Goal: Task Accomplishment & Management: Manage account settings

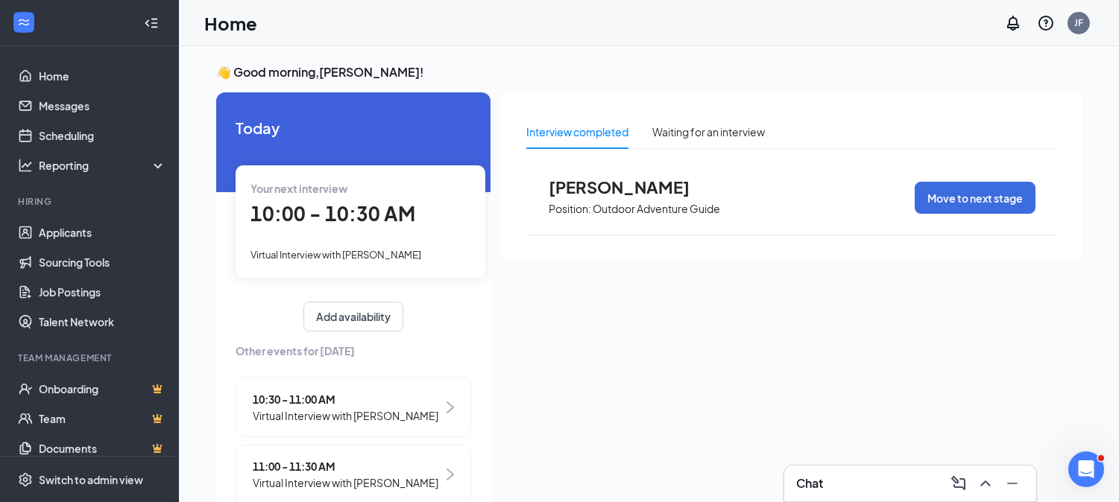
click at [324, 227] on div "10:00 - 10:30 AM" at bounding box center [360, 214] width 220 height 31
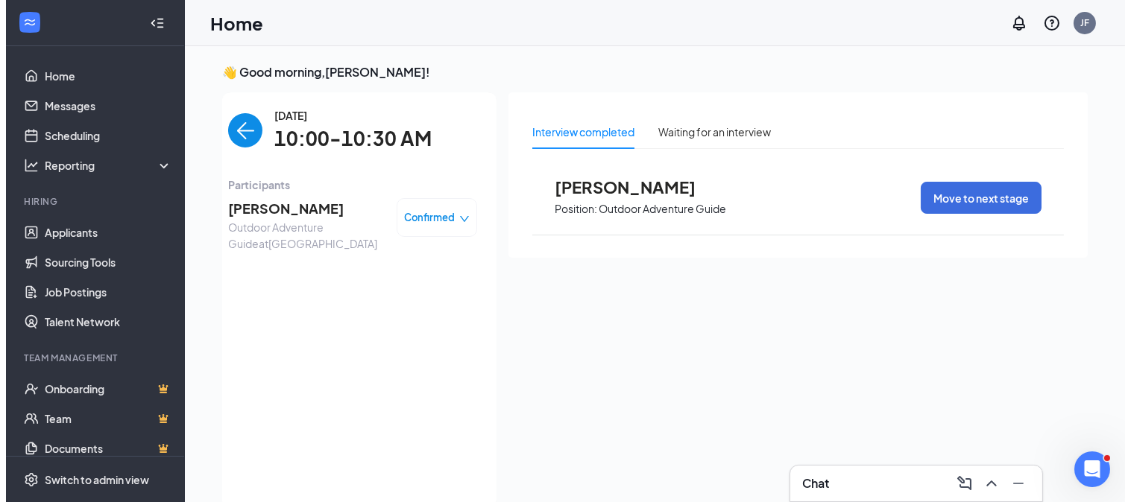
scroll to position [5, 0]
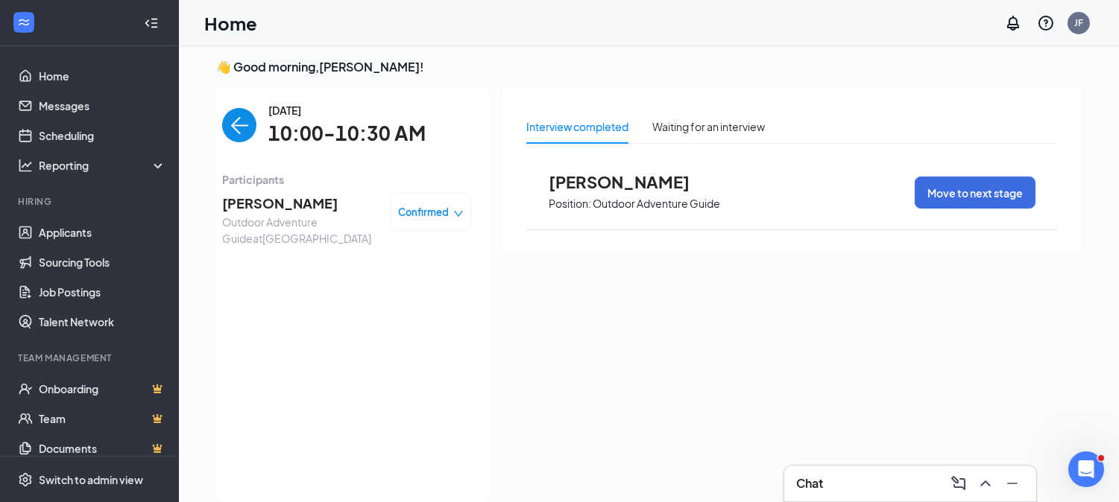
click at [251, 206] on span "[PERSON_NAME]" at bounding box center [300, 203] width 157 height 21
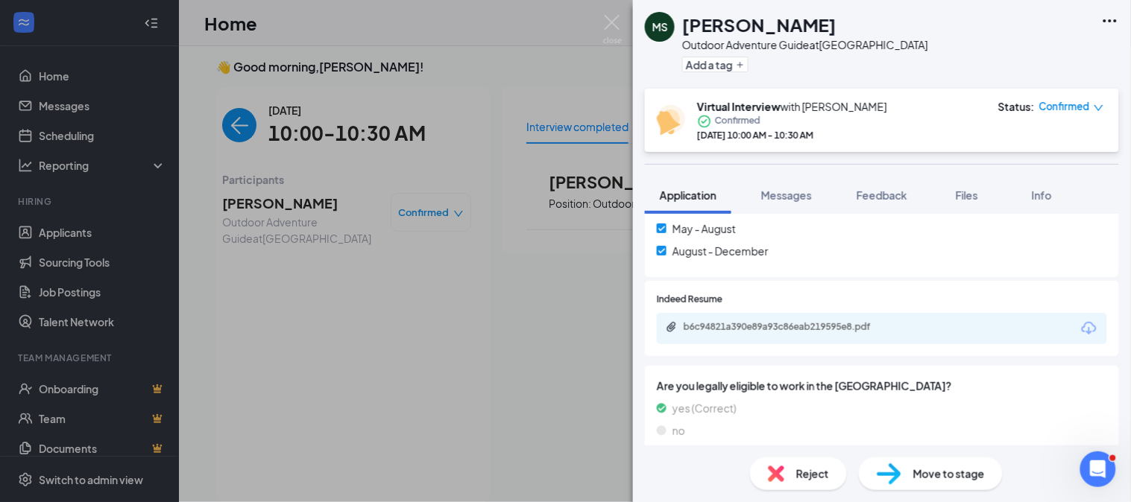
scroll to position [707, 0]
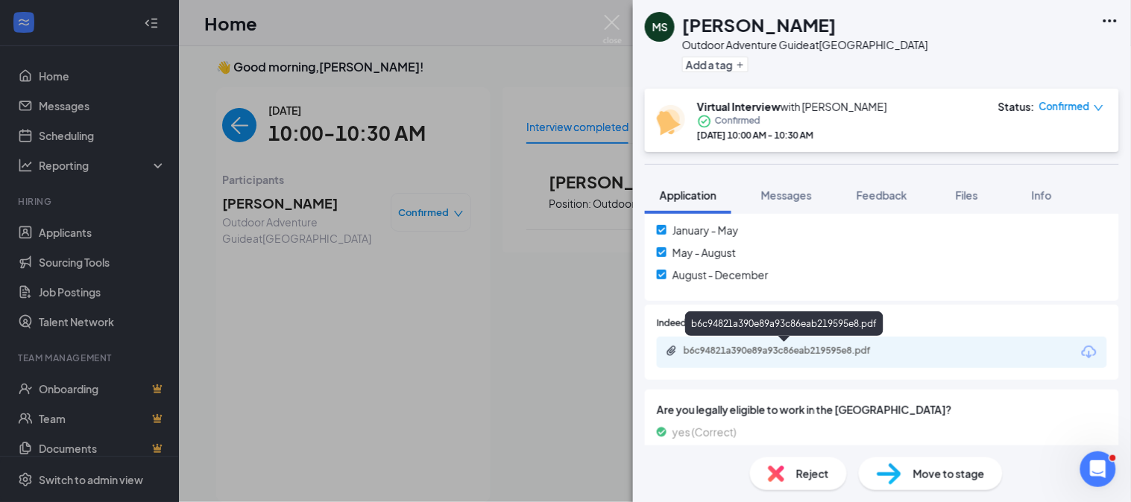
click at [758, 345] on div "b6c94821a390e89a93c86eab219595e8.pdf" at bounding box center [787, 351] width 209 height 12
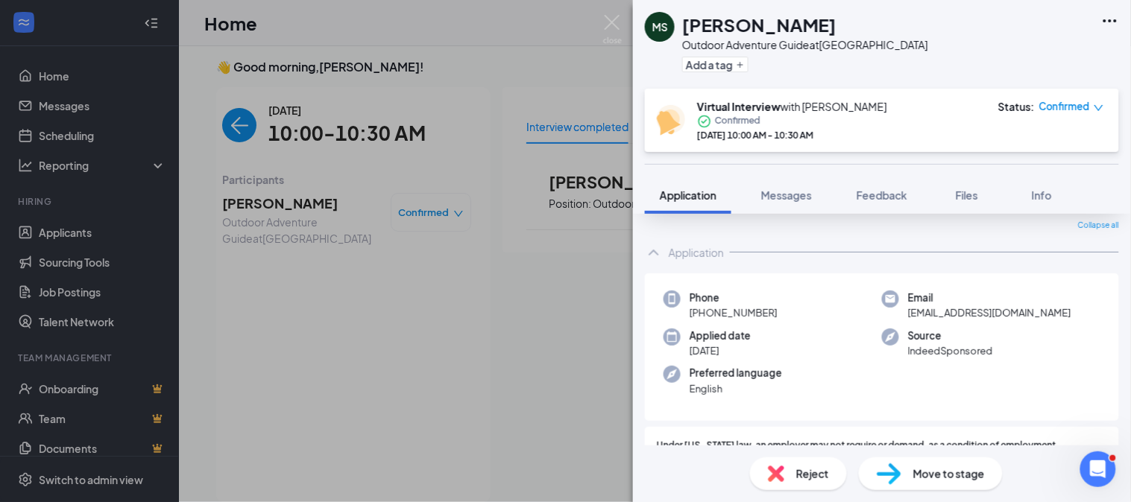
scroll to position [0, 0]
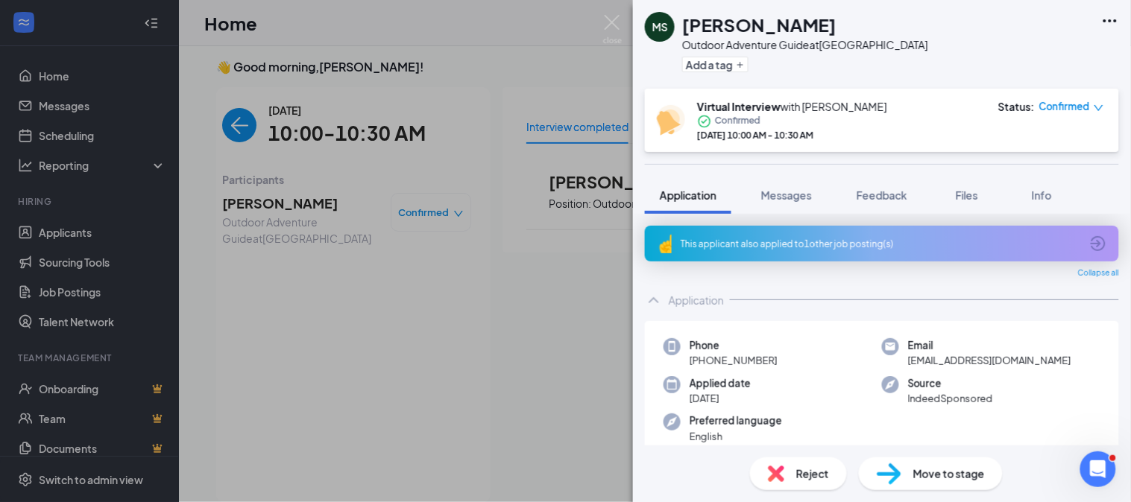
click at [1077, 104] on span "Confirmed" at bounding box center [1064, 106] width 51 height 15
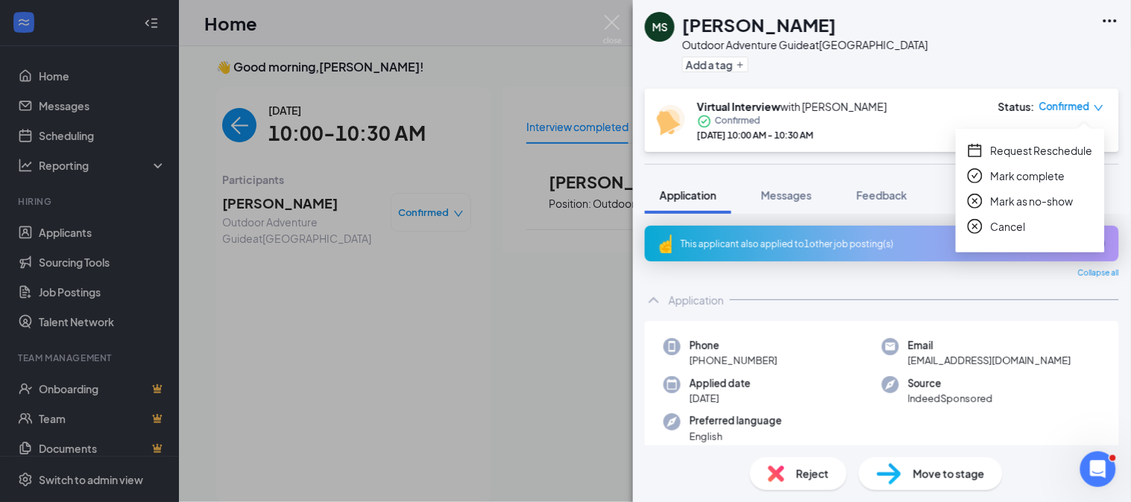
click at [1021, 199] on span "Mark as no-show" at bounding box center [1032, 201] width 83 height 16
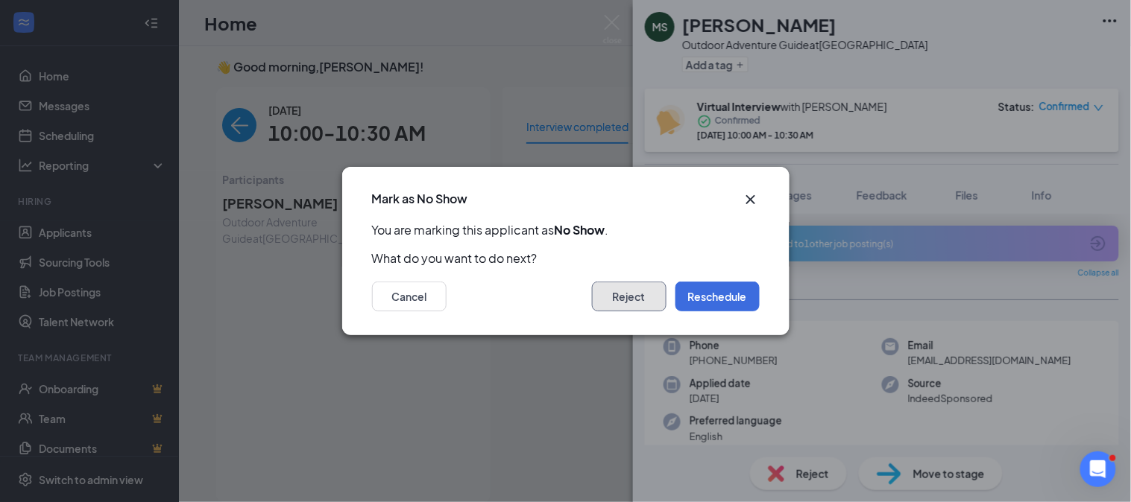
click at [634, 292] on button "Reject" at bounding box center [629, 297] width 75 height 30
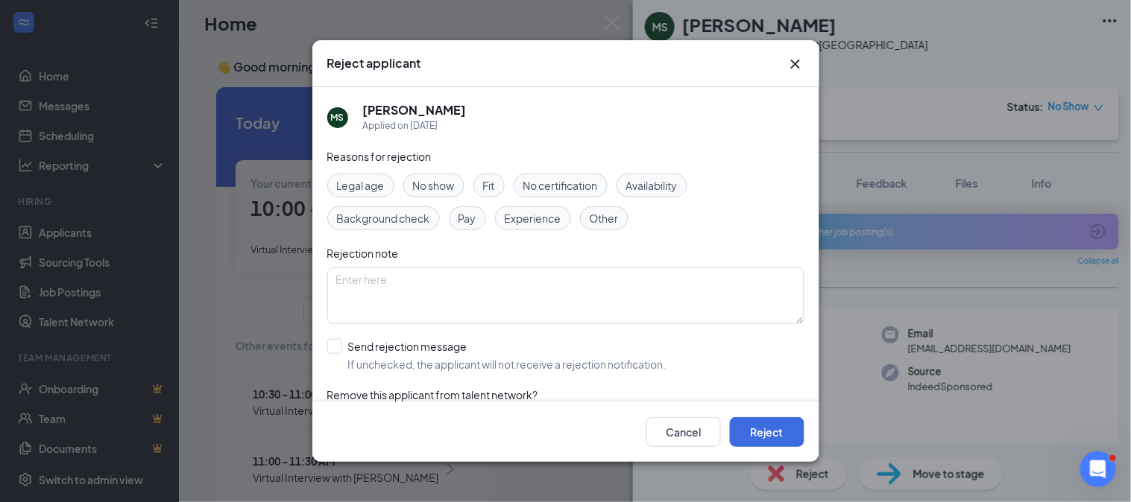
click at [423, 189] on span "No show" at bounding box center [434, 185] width 42 height 16
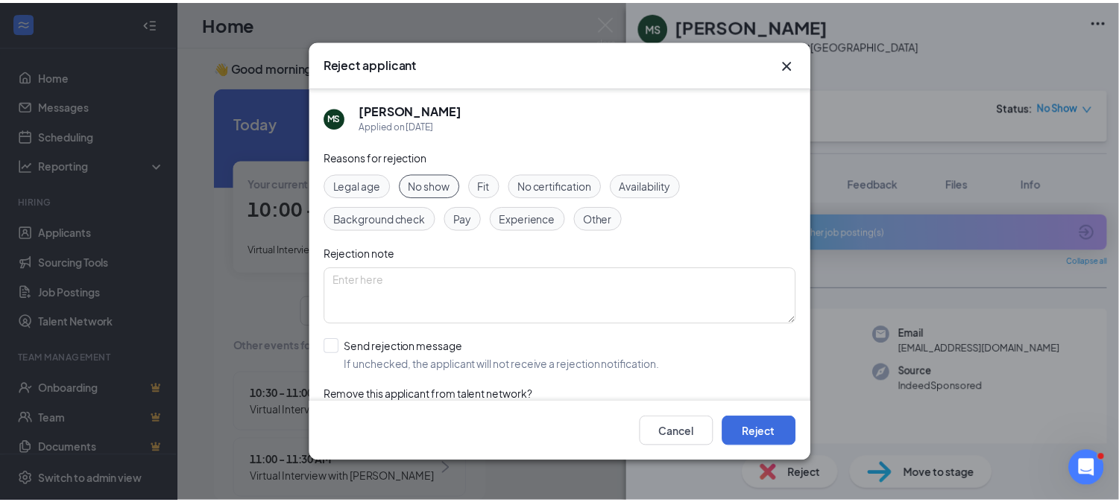
scroll to position [45, 0]
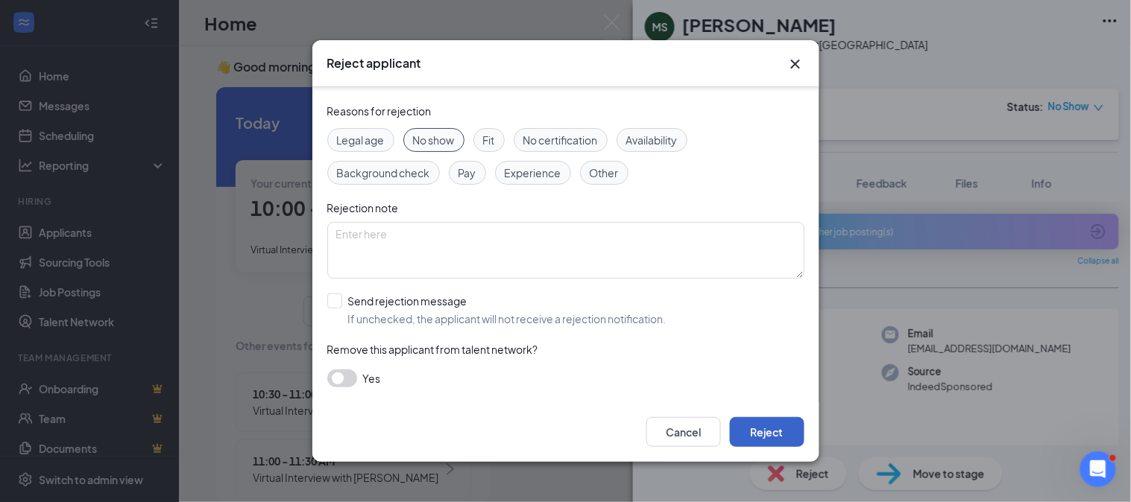
click at [773, 438] on button "Reject" at bounding box center [767, 432] width 75 height 30
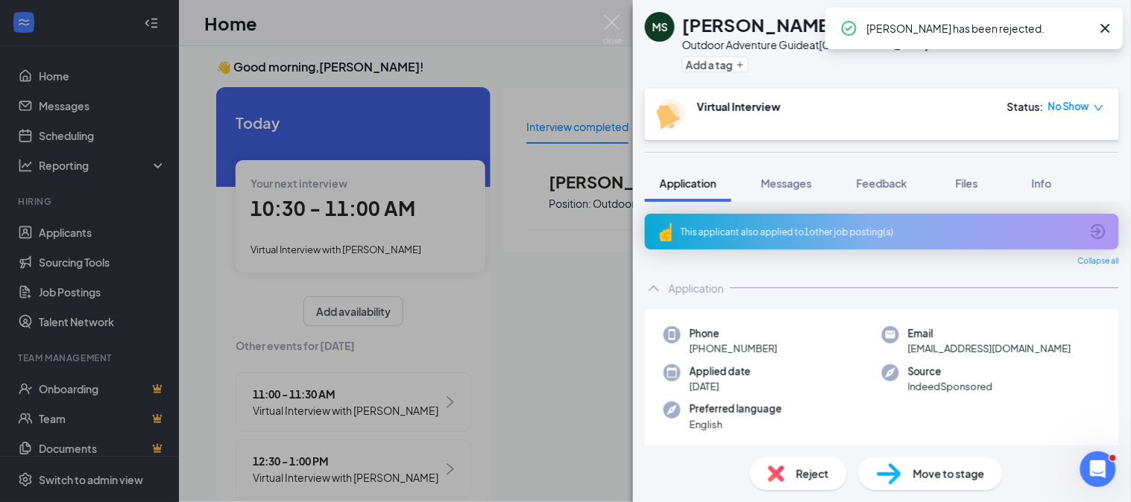
click at [545, 336] on div "[PERSON_NAME] Outdoor Adventure Guide at [GEOGRAPHIC_DATA] Add a tag Virtual In…" at bounding box center [565, 251] width 1131 height 502
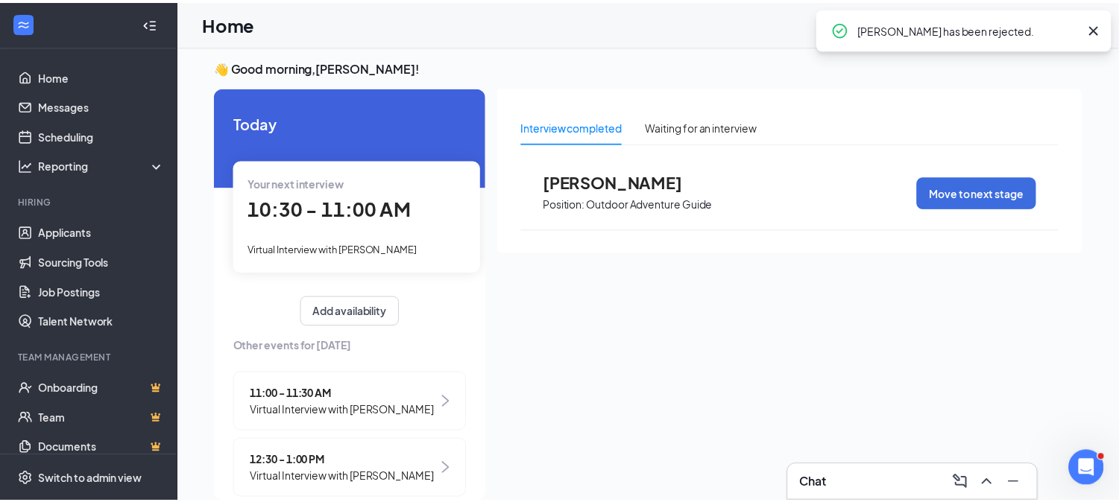
scroll to position [0, 131]
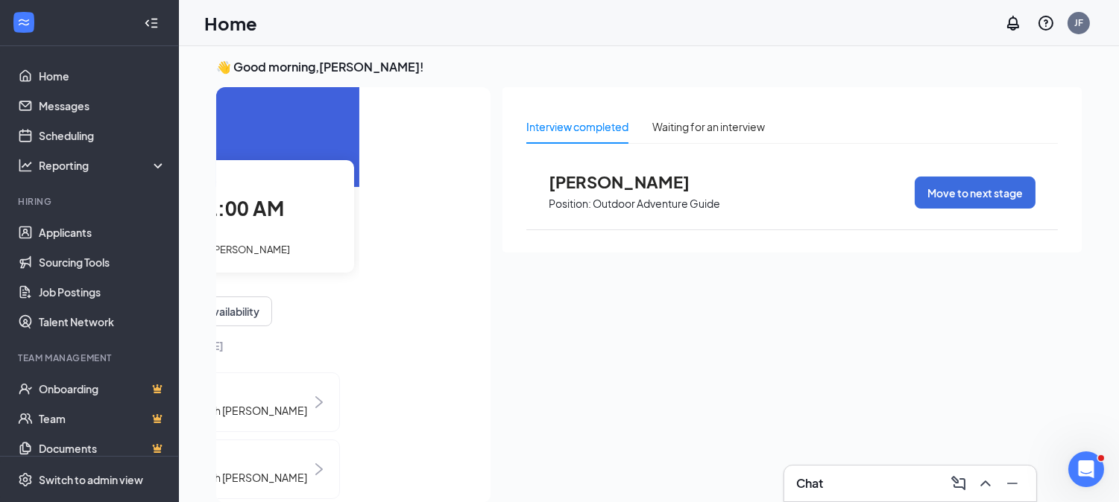
click at [236, 202] on span "10:30 - 11:00 AM" at bounding box center [201, 208] width 165 height 25
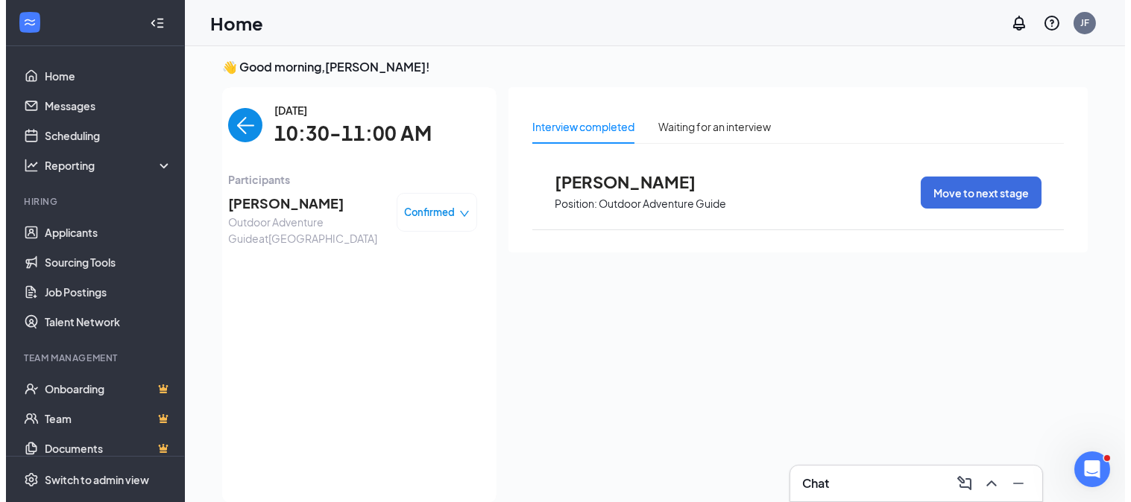
scroll to position [0, 0]
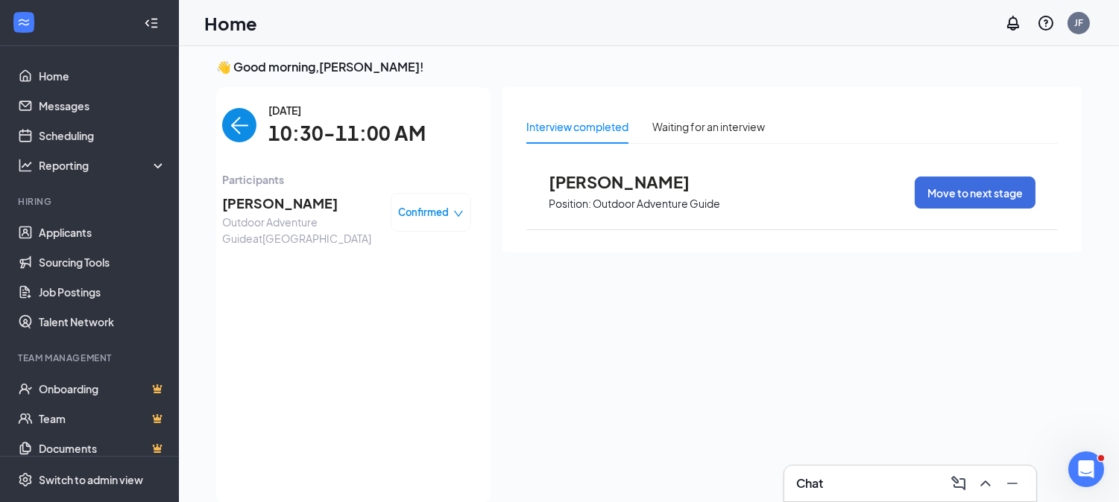
click at [263, 200] on span "[PERSON_NAME]" at bounding box center [300, 203] width 157 height 21
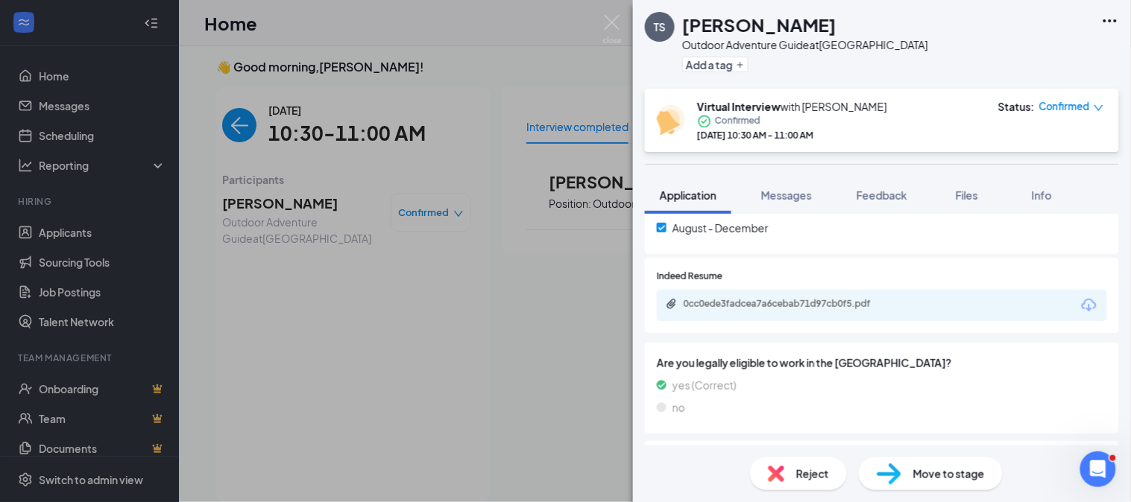
scroll to position [736, 0]
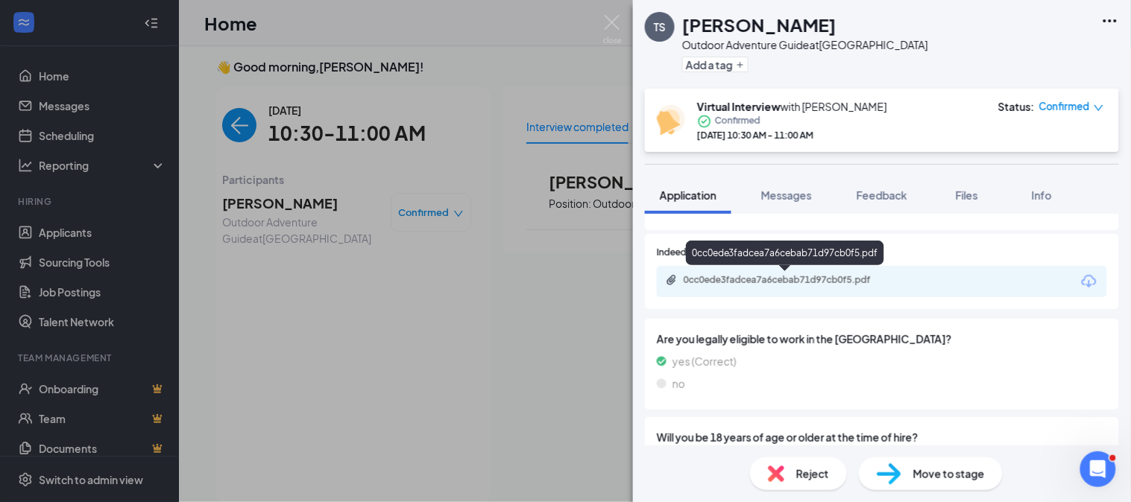
click at [796, 274] on div "0cc0ede3fadcea7a6cebab71d97cb0f5.pdf" at bounding box center [787, 280] width 209 height 12
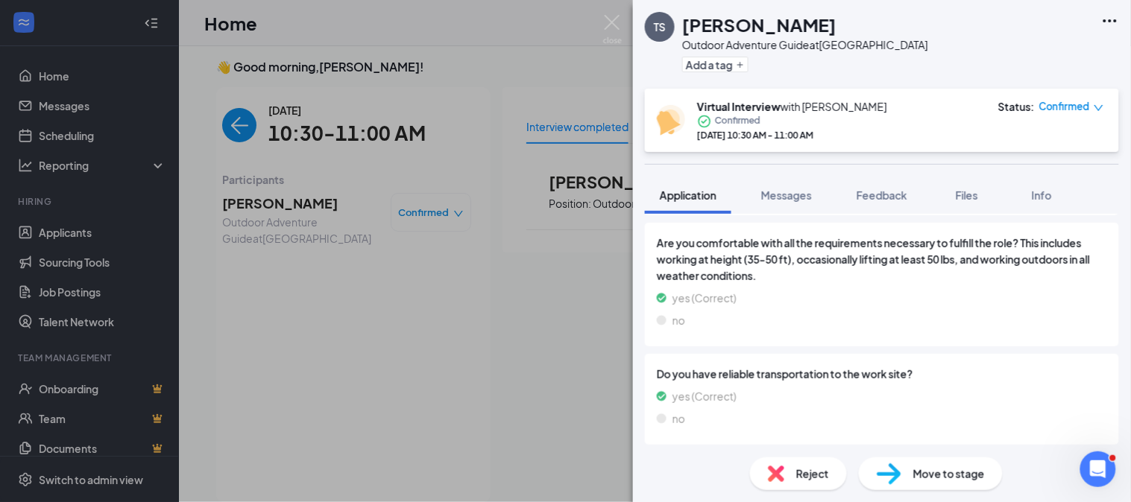
scroll to position [0, 0]
